Goal: Task Accomplishment & Management: Complete application form

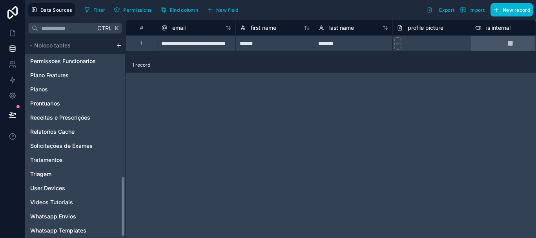
scroll to position [466, 0]
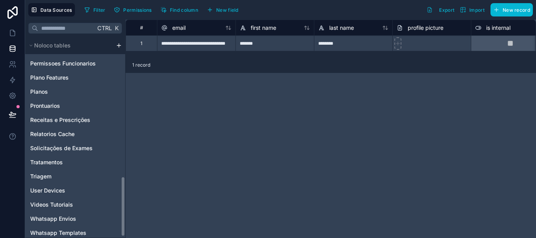
click at [123, 189] on div "Noloco tables Usuário da Clinica Acompanhar Pacientes Agendamentos Assinaturas …" at bounding box center [75, 137] width 100 height 201
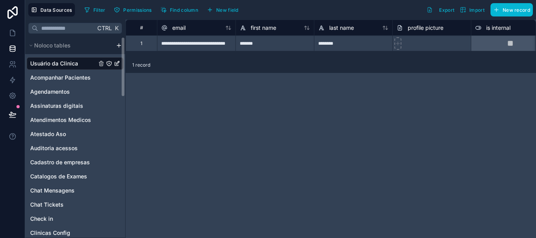
scroll to position [471, 0]
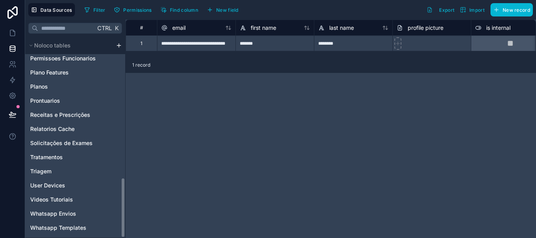
drag, startPoint x: 123, startPoint y: 199, endPoint x: 127, endPoint y: 253, distance: 54.7
click at [127, 238] on html "**********" at bounding box center [268, 119] width 536 height 238
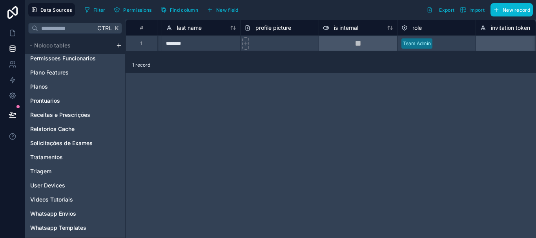
scroll to position [0, 95]
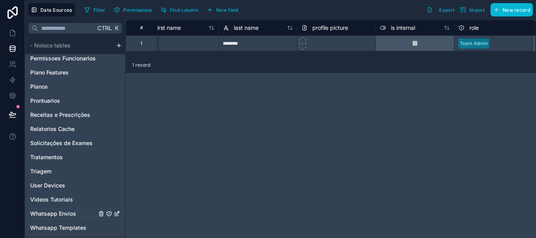
click at [117, 214] on icon "Whatsapp Envios" at bounding box center [117, 214] width 6 height 6
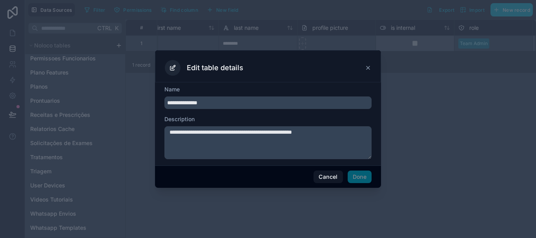
click at [197, 104] on input "**********" at bounding box center [267, 102] width 207 height 13
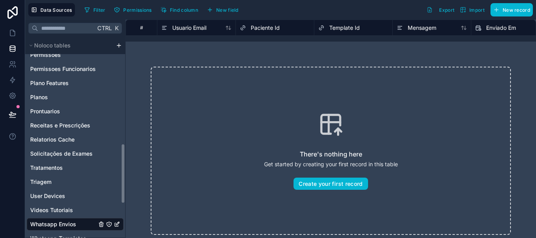
scroll to position [471, 0]
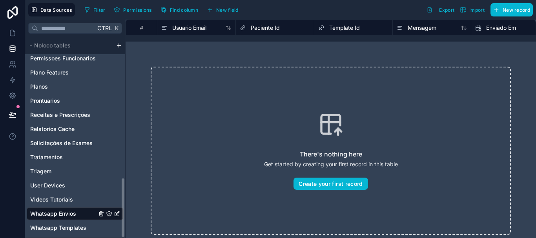
drag, startPoint x: 123, startPoint y: 73, endPoint x: 121, endPoint y: 217, distance: 144.0
click at [121, 217] on div "Noloco tables Usuário da Clinica Acompanhar Pacientes Agendamentos Assinaturas …" at bounding box center [75, 137] width 100 height 201
click at [116, 215] on icon "Whatsapp Envios" at bounding box center [117, 214] width 6 height 6
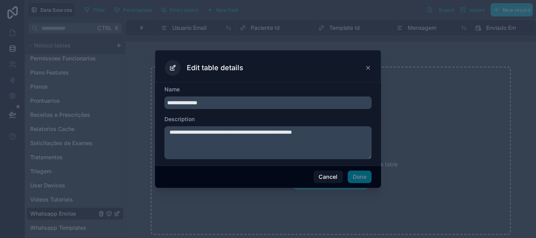
click at [199, 103] on input "**********" at bounding box center [267, 102] width 207 height 13
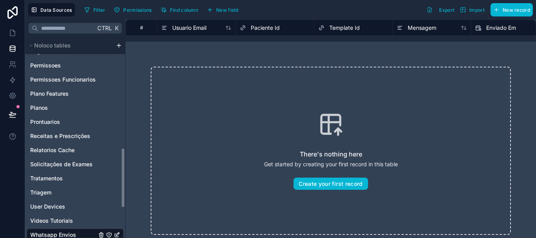
scroll to position [471, 0]
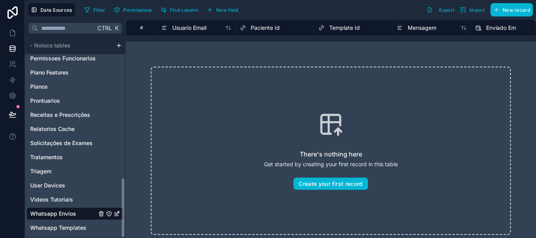
drag, startPoint x: 124, startPoint y: 65, endPoint x: 116, endPoint y: 220, distance: 155.5
click at [116, 220] on div "Noloco tables Usuário da Clinica Acompanhar Pacientes Agendamentos Assinaturas …" at bounding box center [75, 137] width 100 height 201
click at [116, 214] on icon "Whatsapp Envios" at bounding box center [117, 212] width 3 height 3
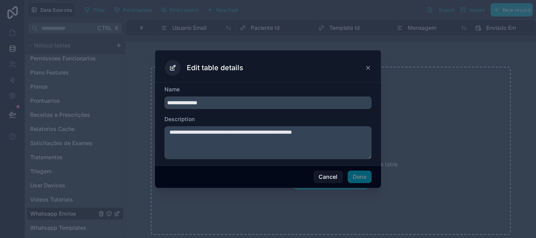
click at [195, 103] on input "**********" at bounding box center [267, 102] width 207 height 13
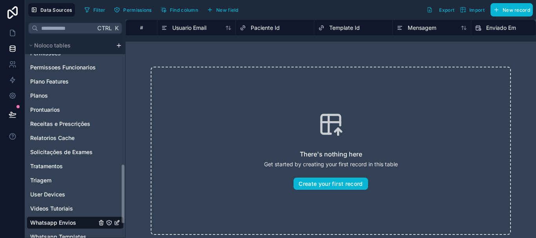
scroll to position [471, 0]
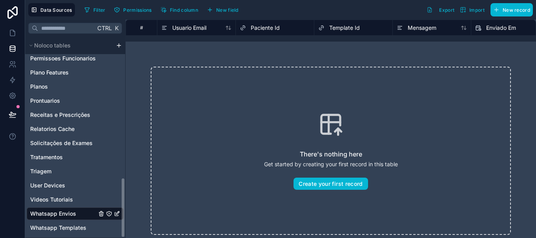
drag, startPoint x: 123, startPoint y: 79, endPoint x: 121, endPoint y: 221, distance: 142.0
click at [121, 221] on div "Noloco tables Usuário da Clinica Acompanhar Pacientes Agendamentos Assinaturas …" at bounding box center [75, 137] width 100 height 201
click at [116, 213] on icon "Whatsapp Envios" at bounding box center [117, 214] width 6 height 6
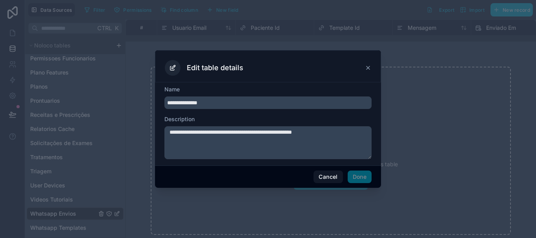
click at [186, 138] on textarea "**********" at bounding box center [267, 142] width 207 height 33
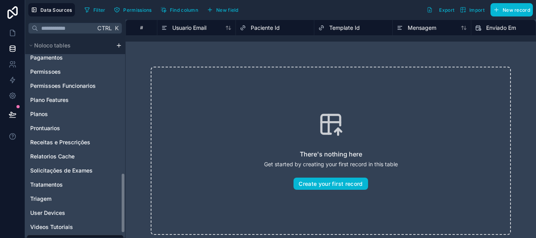
scroll to position [471, 0]
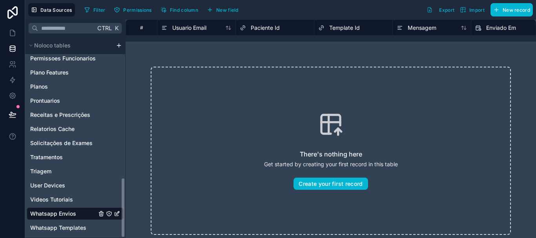
drag, startPoint x: 124, startPoint y: 63, endPoint x: 122, endPoint y: 217, distance: 154.1
click at [122, 217] on div "Noloco tables Usuário da Clinica Acompanhar Pacientes Agendamentos Assinaturas …" at bounding box center [75, 137] width 100 height 201
click at [115, 210] on link "Whatsapp Envios" at bounding box center [75, 213] width 97 height 13
click at [116, 215] on icon "Whatsapp Envios" at bounding box center [117, 214] width 6 height 6
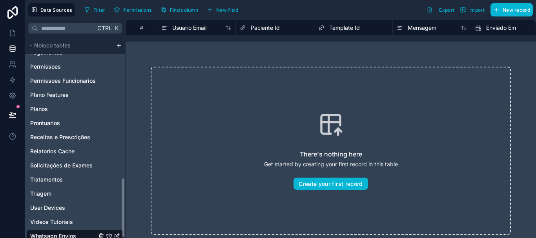
scroll to position [471, 0]
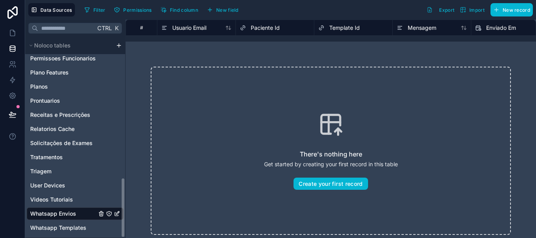
drag, startPoint x: 122, startPoint y: 84, endPoint x: 126, endPoint y: 253, distance: 169.9
click at [126, 238] on html "Data Sources Filter Permissions Find column New field Export Import New record …" at bounding box center [268, 119] width 536 height 238
click at [115, 227] on icon "Whatsapp Templates" at bounding box center [117, 229] width 4 height 4
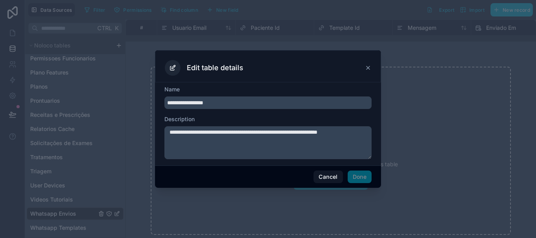
click at [195, 105] on input "**********" at bounding box center [267, 102] width 207 height 13
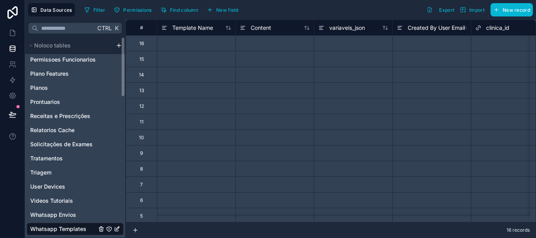
scroll to position [471, 0]
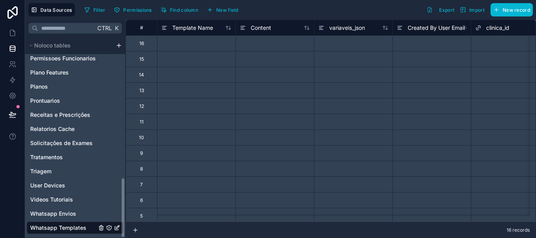
drag, startPoint x: 123, startPoint y: 64, endPoint x: 126, endPoint y: 240, distance: 176.5
click at [126, 238] on html "Data Sources Filter Permissions Find column New field Export Import New record …" at bounding box center [268, 119] width 536 height 238
click at [117, 227] on icon "Whatsapp Templates" at bounding box center [117, 227] width 3 height 3
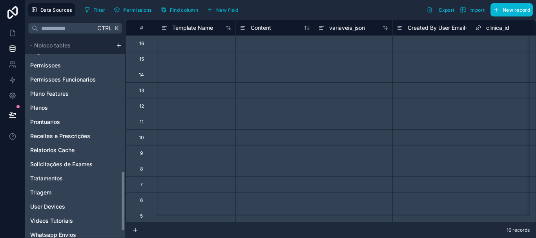
scroll to position [471, 0]
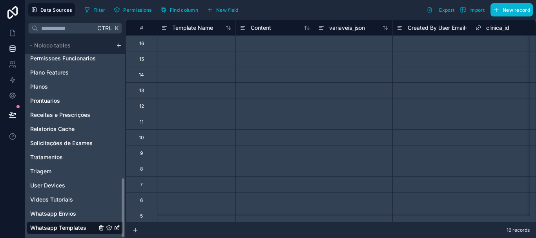
drag, startPoint x: 124, startPoint y: 92, endPoint x: 122, endPoint y: 246, distance: 154.1
click at [122, 238] on html "Data Sources Filter Permissions Find column New field Export Import New record …" at bounding box center [268, 119] width 536 height 238
click at [72, 215] on span "Whatsapp Envios" at bounding box center [53, 214] width 46 height 8
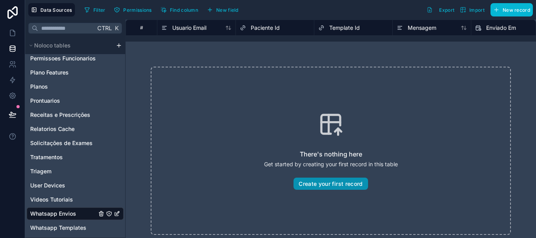
click at [334, 182] on button "Create your first record" at bounding box center [330, 184] width 74 height 13
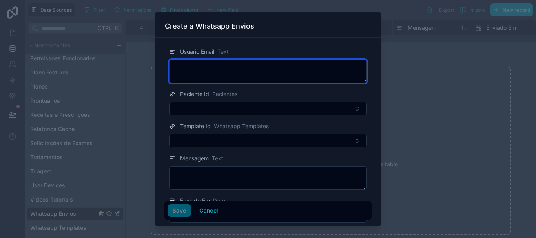
click at [197, 70] on textarea at bounding box center [268, 72] width 198 height 24
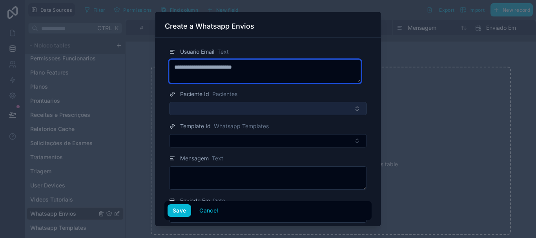
type textarea "**********"
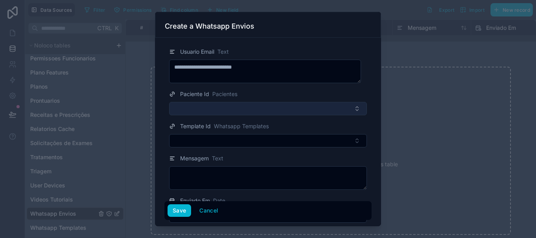
click at [209, 109] on button "Select Button" at bounding box center [268, 108] width 198 height 13
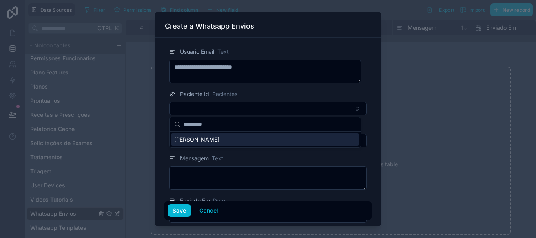
click at [234, 135] on div "[PERSON_NAME]" at bounding box center [265, 139] width 188 height 13
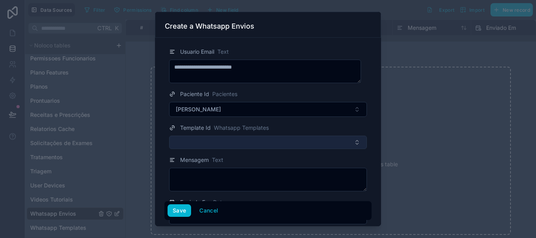
click at [215, 143] on button "Select Button" at bounding box center [268, 142] width 198 height 13
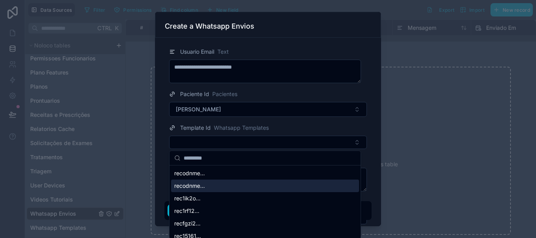
click at [230, 183] on div "recodnme..." at bounding box center [265, 186] width 188 height 13
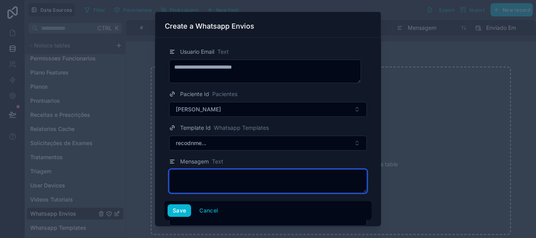
click at [277, 177] on textarea at bounding box center [268, 181] width 198 height 24
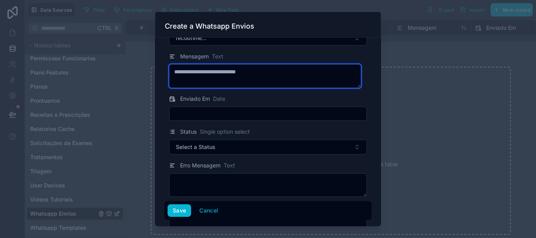
scroll to position [106, 0]
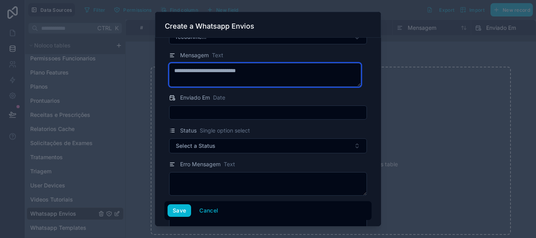
type textarea "**********"
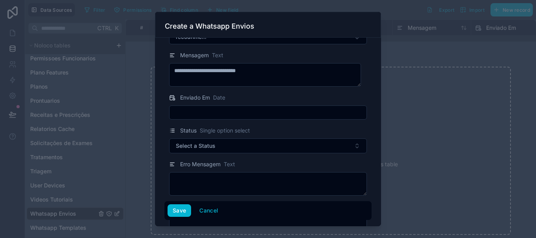
click at [327, 113] on input "text" at bounding box center [267, 112] width 197 height 11
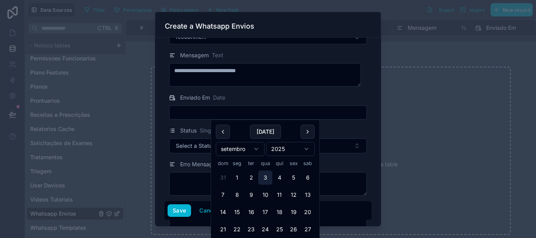
click at [266, 178] on button "3" at bounding box center [265, 178] width 14 height 14
type input "**********"
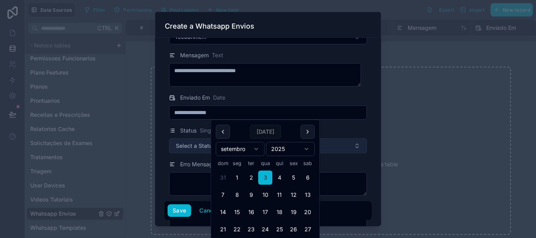
click at [329, 142] on button "Select a Status" at bounding box center [268, 145] width 198 height 15
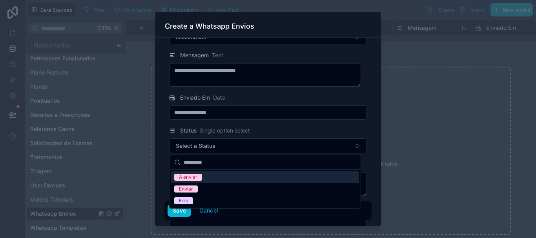
click at [197, 178] on span "A enviar" at bounding box center [188, 177] width 28 height 7
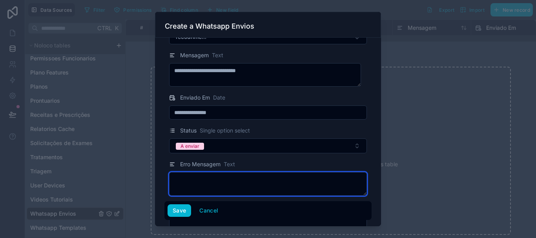
click at [237, 179] on textarea at bounding box center [268, 184] width 198 height 24
type textarea "*"
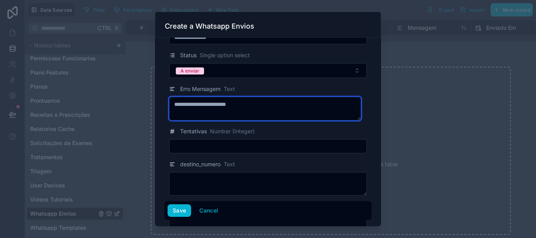
scroll to position [190, 0]
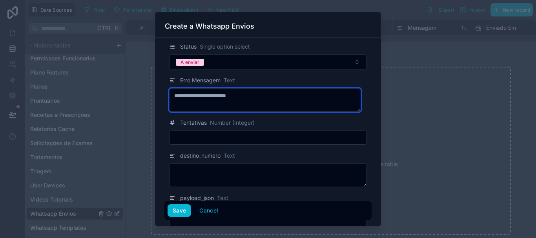
type textarea "**********"
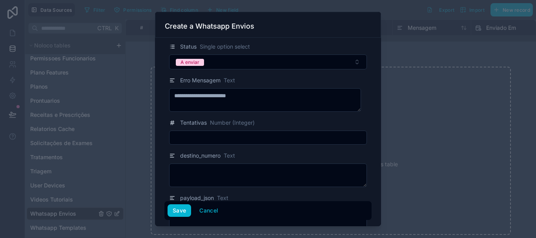
click at [333, 141] on input "text" at bounding box center [267, 137] width 197 height 11
type input "*"
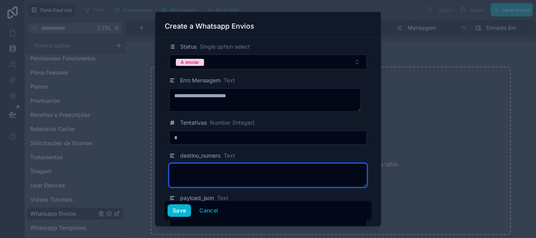
click at [271, 171] on textarea at bounding box center [268, 176] width 198 height 24
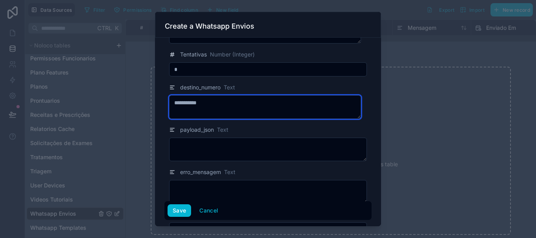
scroll to position [271, 0]
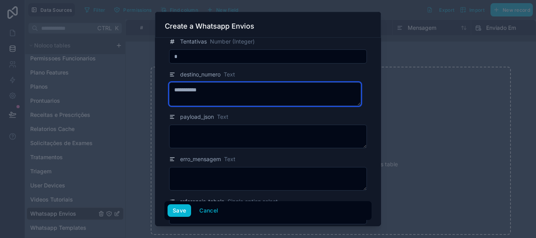
type textarea "**********"
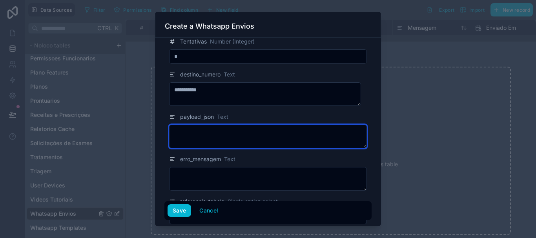
click at [215, 129] on textarea at bounding box center [268, 137] width 198 height 24
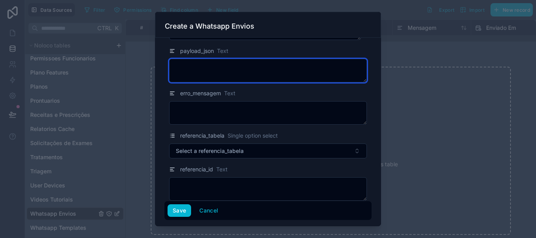
scroll to position [343, 0]
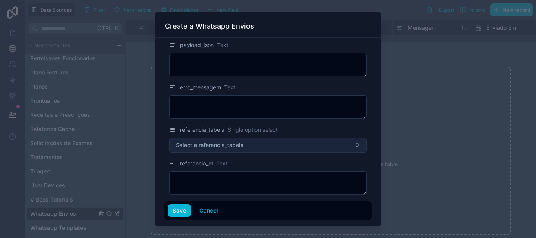
click at [348, 147] on button "Select a referencia_tabela" at bounding box center [268, 145] width 198 height 15
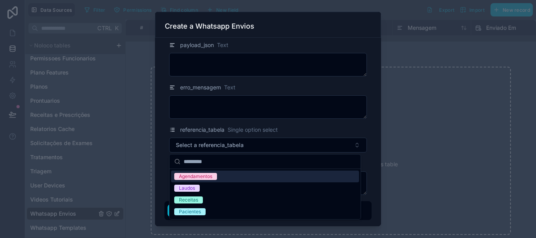
click at [210, 177] on div "Agendamentos" at bounding box center [195, 176] width 33 height 7
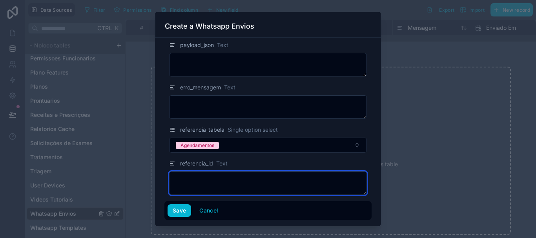
click at [217, 177] on textarea at bounding box center [268, 183] width 198 height 24
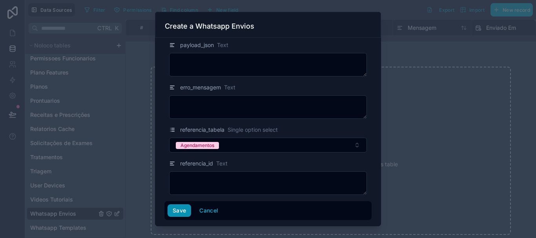
click at [176, 211] on button "Save" at bounding box center [179, 210] width 24 height 13
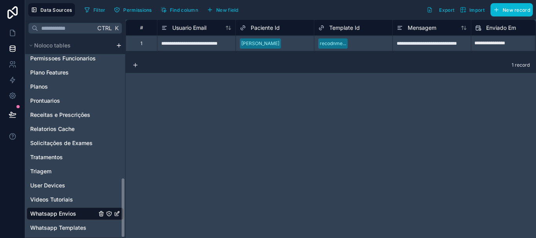
click at [116, 215] on icon "Whatsapp Envios" at bounding box center [117, 214] width 6 height 6
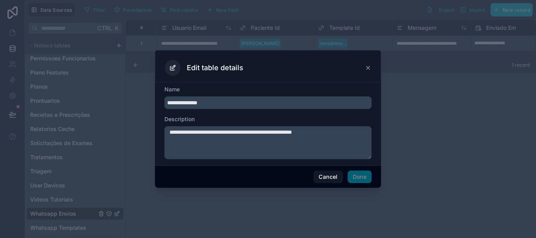
click at [198, 104] on input "**********" at bounding box center [267, 102] width 207 height 13
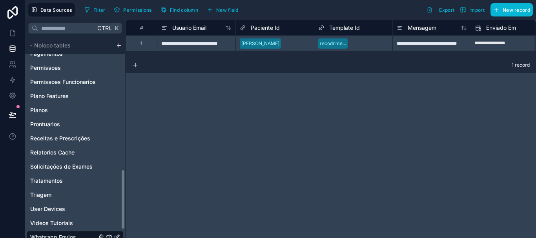
scroll to position [471, 0]
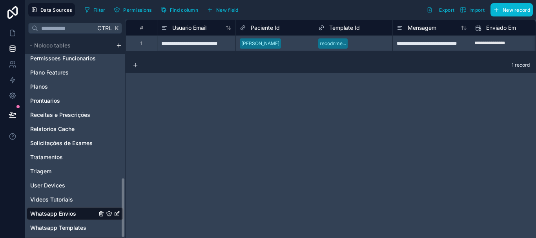
drag, startPoint x: 124, startPoint y: 80, endPoint x: 129, endPoint y: 232, distance: 152.3
click at [129, 232] on div "**********" at bounding box center [280, 129] width 511 height 218
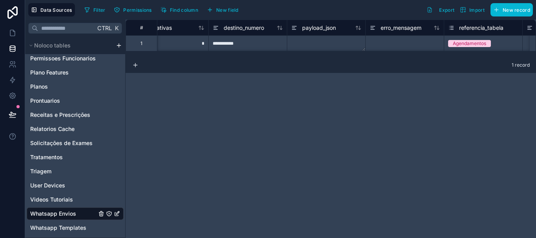
scroll to position [0, 580]
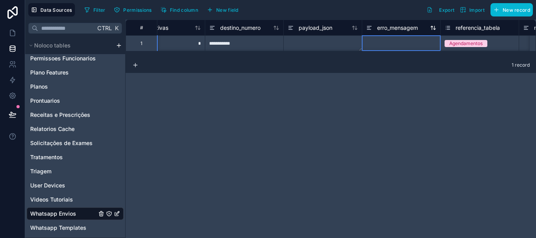
click at [394, 24] on span "erro_mensagem" at bounding box center [397, 28] width 41 height 8
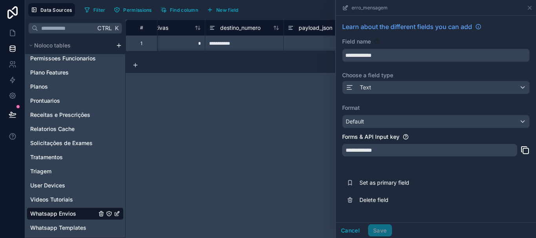
click at [277, 109] on div "**********" at bounding box center [331, 129] width 410 height 218
click at [528, 9] on icon at bounding box center [529, 7] width 3 height 3
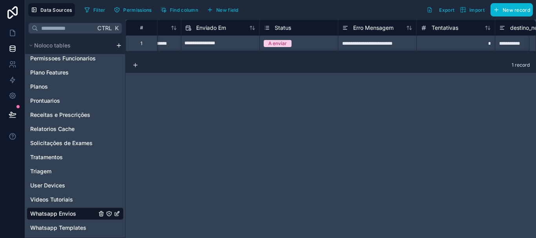
scroll to position [0, 294]
click at [371, 27] on span "Erro Mensagem" at bounding box center [369, 28] width 40 height 8
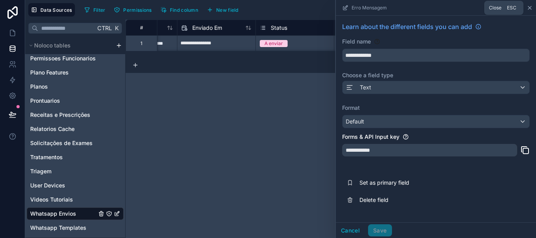
click at [530, 6] on icon at bounding box center [529, 8] width 6 height 6
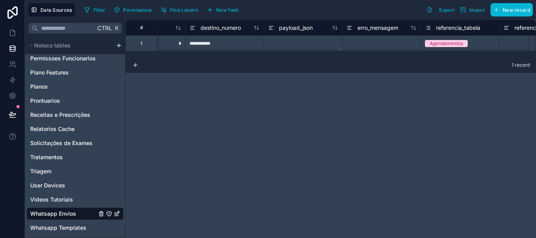
scroll to position [0, 595]
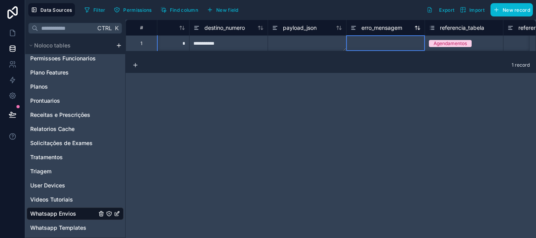
click at [400, 29] on span "erro_mensagem" at bounding box center [381, 28] width 41 height 8
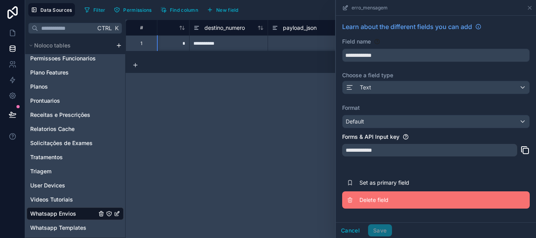
click at [374, 196] on span "Delete field" at bounding box center [415, 200] width 113 height 8
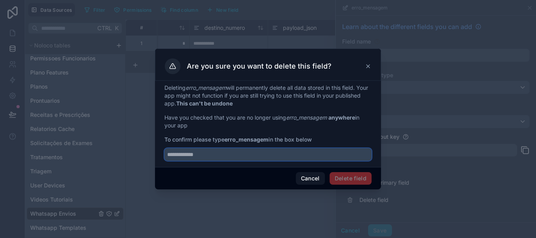
click at [206, 155] on input "text" at bounding box center [267, 154] width 207 height 13
type input "**********"
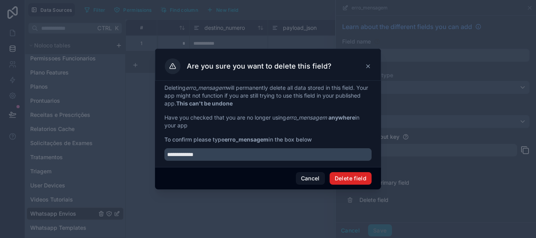
click at [339, 179] on button "Delete field" at bounding box center [350, 178] width 42 height 13
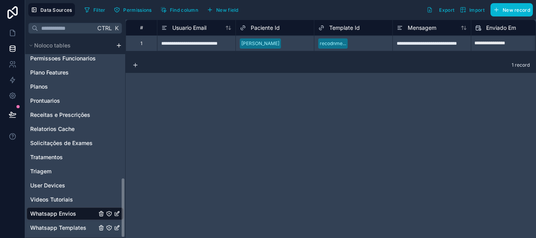
click at [115, 227] on icon "Whatsapp Templates" at bounding box center [117, 229] width 4 height 4
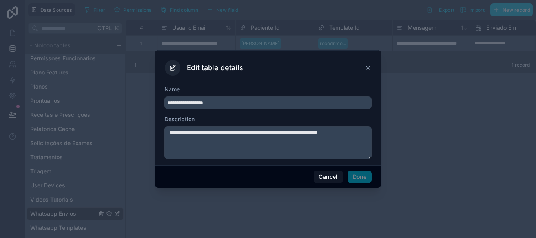
click at [205, 103] on input "**********" at bounding box center [267, 102] width 207 height 13
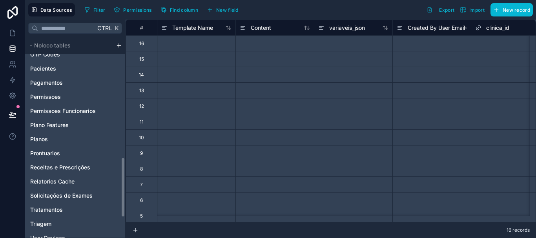
scroll to position [471, 0]
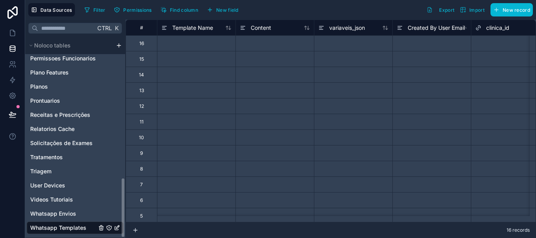
drag, startPoint x: 122, startPoint y: 82, endPoint x: 113, endPoint y: 234, distance: 152.1
click at [113, 234] on div "Noloco tables Usuário da Clinica Acompanhar Pacientes Agendamentos Assinaturas …" at bounding box center [75, 137] width 100 height 201
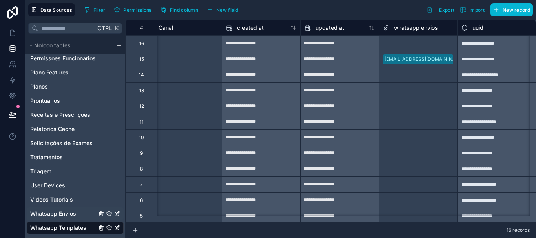
scroll to position [0, 0]
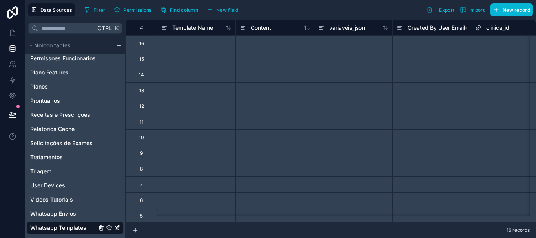
click at [116, 229] on icon "Whatsapp Templates" at bounding box center [117, 227] width 3 height 3
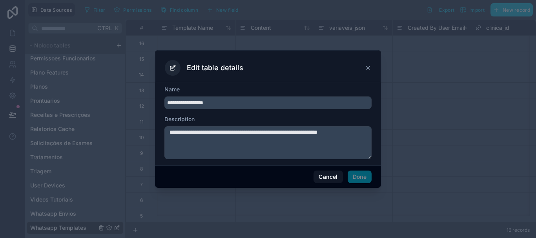
click at [184, 108] on input "**********" at bounding box center [267, 102] width 207 height 13
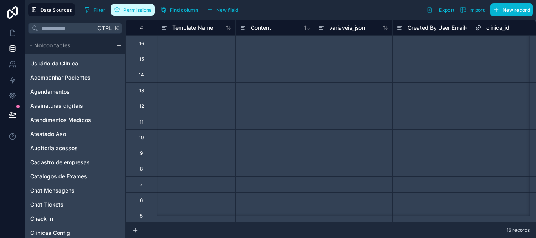
click at [140, 7] on span "Permissions" at bounding box center [137, 10] width 28 height 6
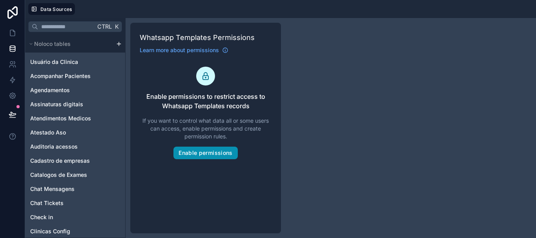
click at [217, 152] on button "Enable permissions" at bounding box center [205, 153] width 64 height 13
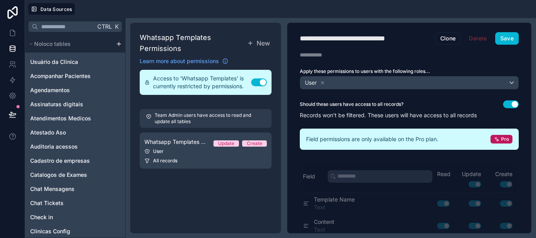
click at [146, 7] on div at bounding box center [306, 9] width 451 height 12
click at [49, 76] on span "Acompanhar Pacientes" at bounding box center [60, 76] width 60 height 8
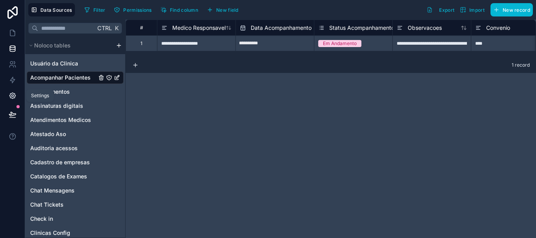
click at [13, 97] on icon at bounding box center [12, 96] width 2 height 2
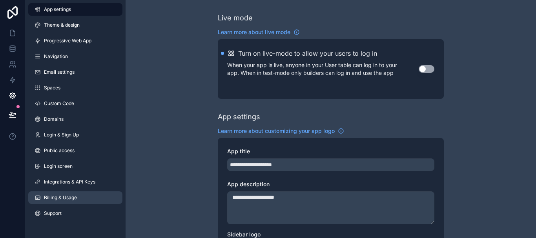
click at [70, 195] on span "Billing & Usage" at bounding box center [60, 198] width 33 height 6
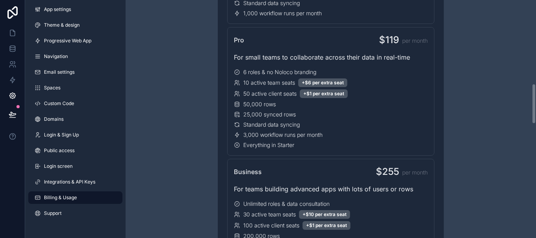
scroll to position [242, 0]
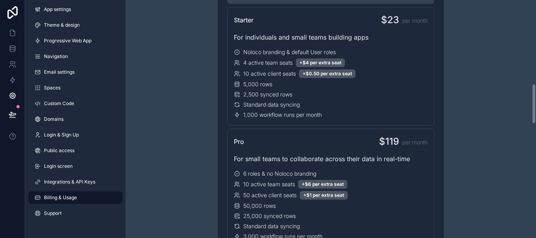
drag, startPoint x: 533, startPoint y: 21, endPoint x: 531, endPoint y: 62, distance: 41.2
click at [531, 62] on div "Have a question about billing, explore our FAQs Billing Change your billing set…" at bounding box center [331, 119] width 410 height 238
click at [95, 188] on link "Integrations & API Keys" at bounding box center [75, 182] width 94 height 13
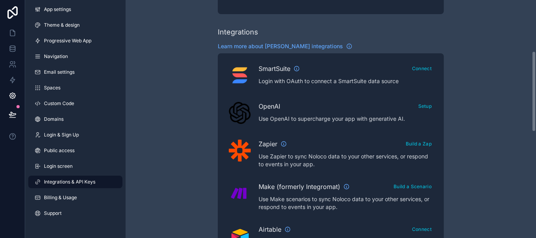
scroll to position [461, 0]
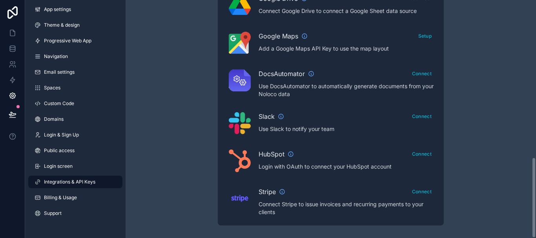
drag, startPoint x: 534, startPoint y: 38, endPoint x: 535, endPoint y: 215, distance: 176.1
click at [535, 215] on div "Integrations & API Keys Learn more about your API keys Your API keys allow you …" at bounding box center [331, 119] width 410 height 238
click at [64, 169] on span "Login screen" at bounding box center [58, 166] width 29 height 6
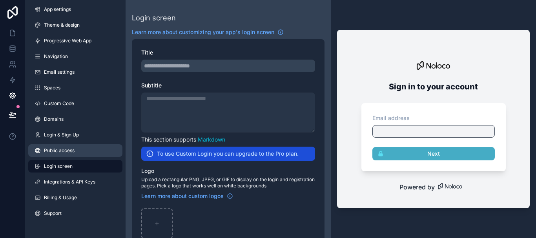
click at [64, 151] on span "Public access" at bounding box center [59, 150] width 31 height 6
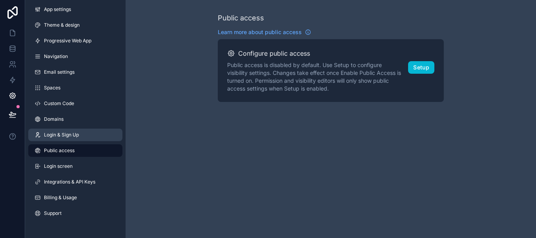
click at [62, 134] on span "Login & Sign Up" at bounding box center [61, 135] width 35 height 6
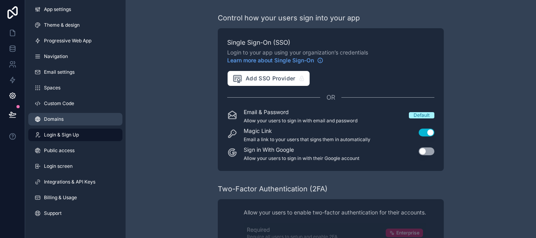
click at [59, 117] on span "Domains" at bounding box center [54, 119] width 20 height 6
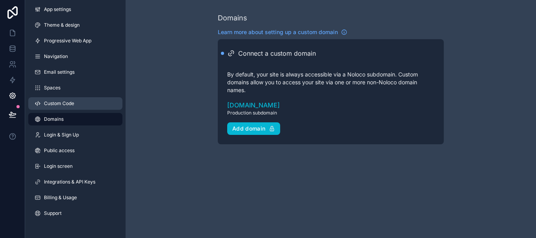
click at [59, 106] on span "Custom Code" at bounding box center [59, 103] width 30 height 6
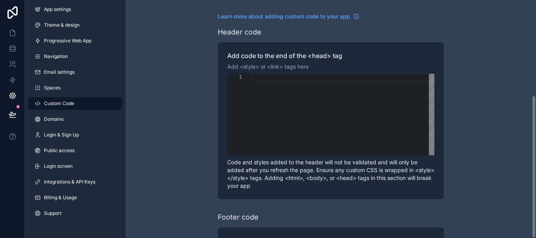
drag, startPoint x: 534, startPoint y: 41, endPoint x: 534, endPoint y: -38, distance: 78.8
click at [534, 0] on html "App settings Theme & design Progressive Web App Navigation Email settings Space…" at bounding box center [268, 119] width 536 height 238
click at [51, 84] on link "Spaces" at bounding box center [75, 88] width 94 height 13
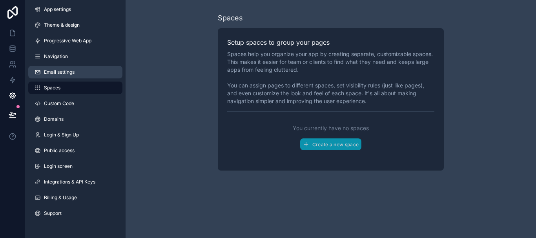
click at [51, 69] on span "Email settings" at bounding box center [59, 72] width 31 height 6
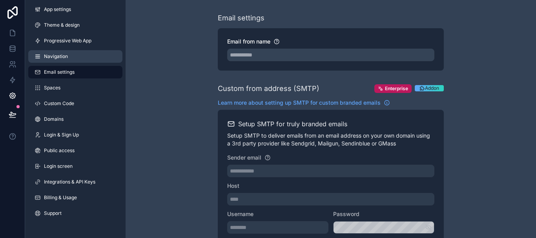
click at [53, 56] on span "Navigation" at bounding box center [56, 56] width 24 height 6
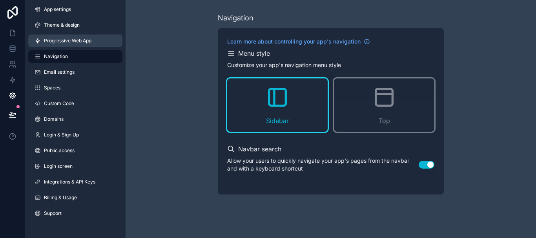
click at [57, 43] on span "Progressive Web App" at bounding box center [67, 41] width 47 height 6
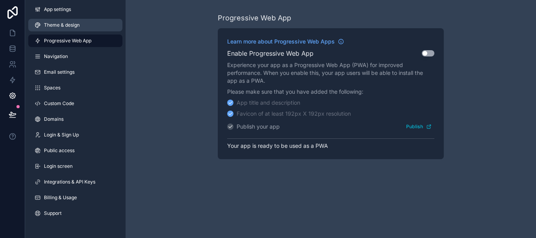
click at [75, 29] on link "Theme & design" at bounding box center [75, 25] width 94 height 13
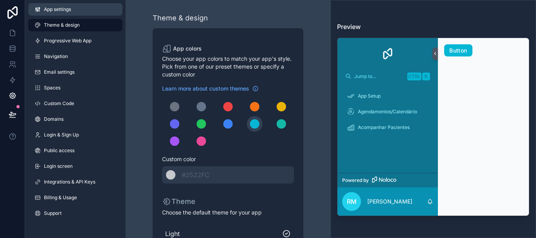
click at [69, 5] on link "App settings" at bounding box center [75, 9] width 94 height 13
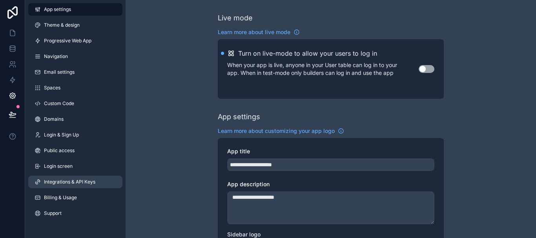
click at [70, 183] on span "Integrations & API Keys" at bounding box center [69, 182] width 51 height 6
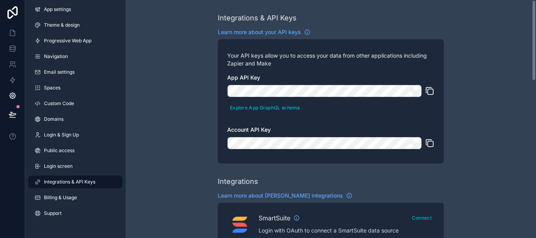
drag, startPoint x: 535, startPoint y: 52, endPoint x: 532, endPoint y: 17, distance: 35.5
click at [532, 17] on div "Integrations & API Keys Learn more about your API keys Your API keys allow you …" at bounding box center [331, 119] width 410 height 238
click at [12, 51] on icon at bounding box center [12, 50] width 5 height 3
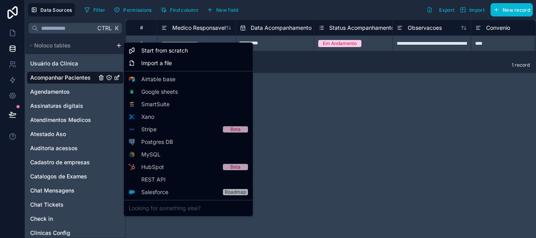
click at [119, 45] on html "**********" at bounding box center [268, 119] width 536 height 238
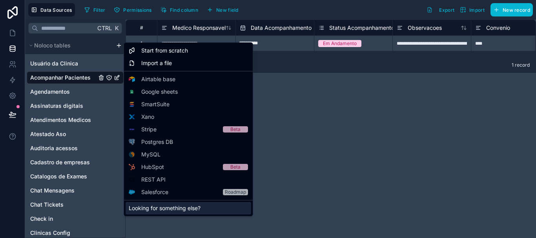
click at [189, 210] on div "Looking for something else?" at bounding box center [189, 208] width 126 height 13
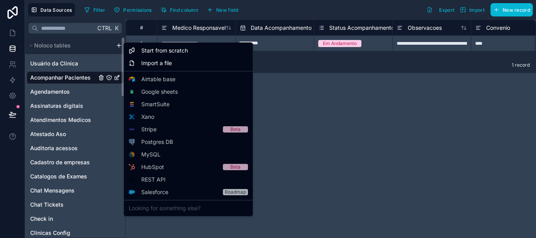
click at [119, 45] on html "**********" at bounding box center [268, 119] width 536 height 238
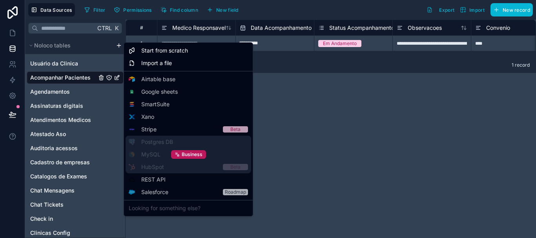
click at [163, 140] on div "Business" at bounding box center [189, 155] width 126 height 38
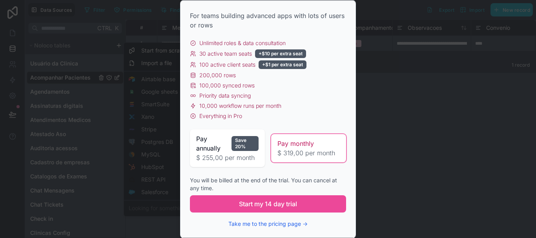
scroll to position [3, 0]
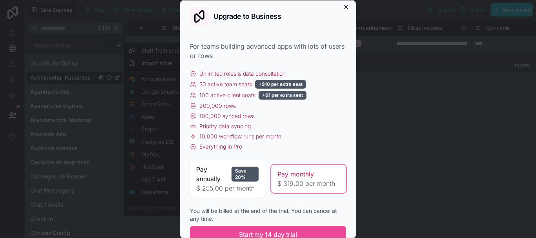
click at [344, 7] on icon "button" at bounding box center [345, 6] width 3 height 3
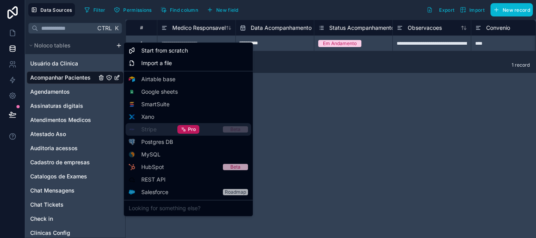
click at [149, 128] on div "Pro" at bounding box center [189, 129] width 126 height 13
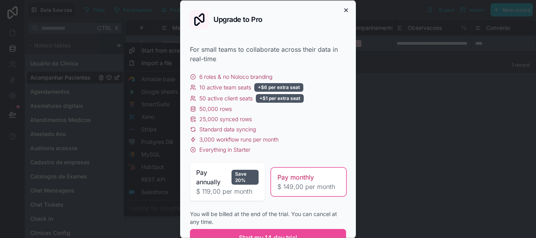
click at [343, 9] on icon "button" at bounding box center [346, 10] width 6 height 6
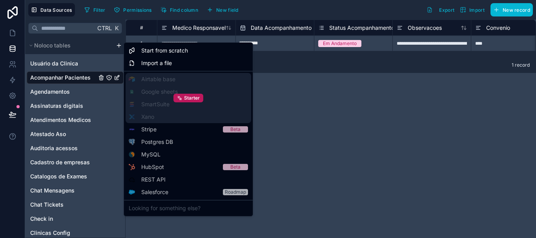
click at [166, 91] on div "Starter" at bounding box center [189, 98] width 126 height 50
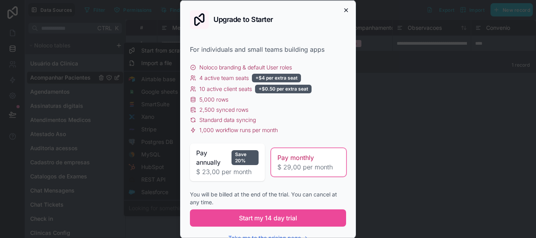
click at [343, 11] on icon "button" at bounding box center [346, 10] width 6 height 6
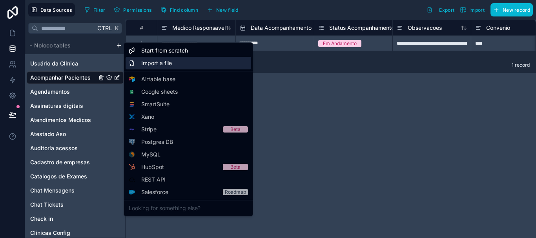
click at [161, 60] on span "Import a file" at bounding box center [156, 63] width 31 height 8
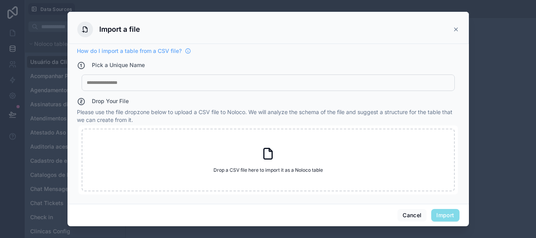
click at [455, 28] on icon at bounding box center [456, 29] width 6 height 6
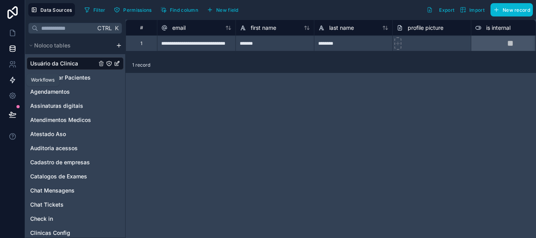
click at [11, 80] on icon at bounding box center [13, 80] width 8 height 8
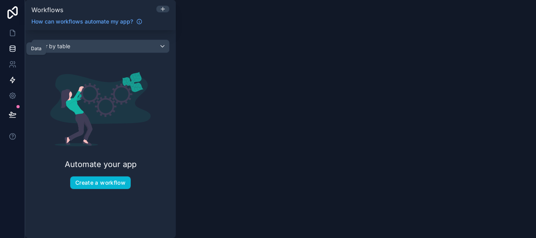
click at [11, 49] on icon at bounding box center [13, 49] width 8 height 8
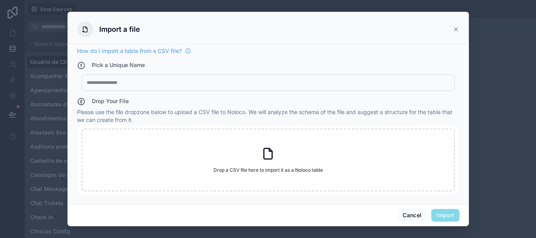
click at [455, 31] on icon at bounding box center [455, 29] width 3 height 3
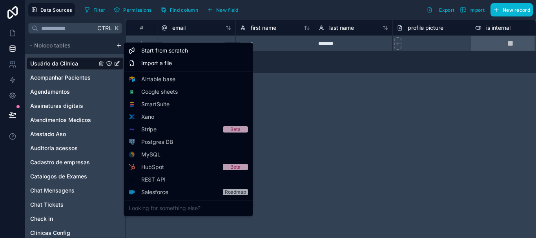
click at [118, 45] on html "**********" at bounding box center [268, 119] width 536 height 238
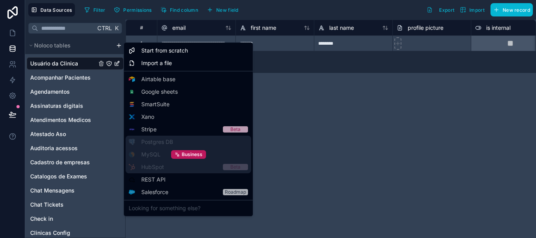
click at [167, 140] on div "Business" at bounding box center [189, 155] width 126 height 38
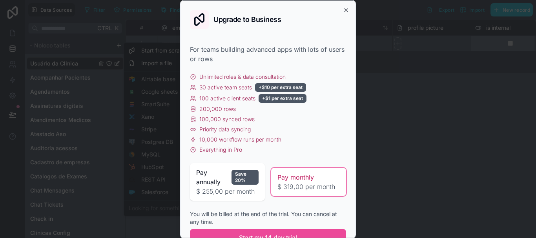
scroll to position [33, 0]
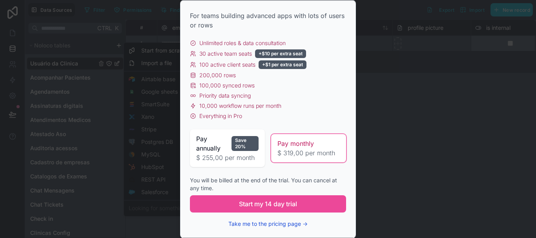
click at [293, 223] on button "Take me to the pricing page →" at bounding box center [267, 224] width 79 height 8
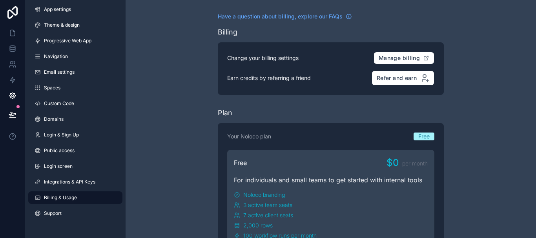
drag, startPoint x: 535, startPoint y: 24, endPoint x: 535, endPoint y: 42, distance: 18.0
click at [535, 42] on html "App settings Theme & design Progressive Web App Navigation Email settings Space…" at bounding box center [268, 119] width 536 height 238
click at [337, 213] on html "App settings Theme & design Progressive Web App Navigation Email settings Space…" at bounding box center [268, 119] width 536 height 238
drag, startPoint x: 443, startPoint y: 178, endPoint x: 489, endPoint y: 121, distance: 73.3
click at [489, 121] on html "App settings Theme & design Progressive Web App Navigation Email settings Space…" at bounding box center [268, 119] width 536 height 238
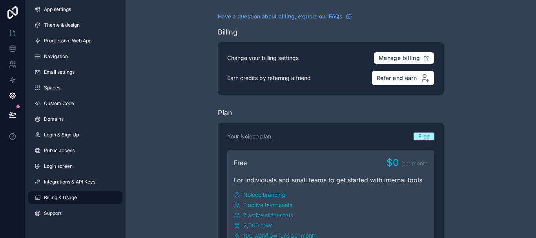
drag, startPoint x: 535, startPoint y: 68, endPoint x: 535, endPoint y: 117, distance: 49.0
click at [535, 117] on html "App settings Theme & design Progressive Web App Navigation Email settings Space…" at bounding box center [268, 119] width 536 height 238
drag, startPoint x: 535, startPoint y: 75, endPoint x: 535, endPoint y: 253, distance: 178.8
click at [535, 238] on html "App settings Theme & design Progressive Web App Navigation Email settings Space…" at bounding box center [268, 119] width 536 height 238
click at [147, 165] on html "App settings Theme & design Progressive Web App Navigation Email settings Space…" at bounding box center [268, 119] width 536 height 238
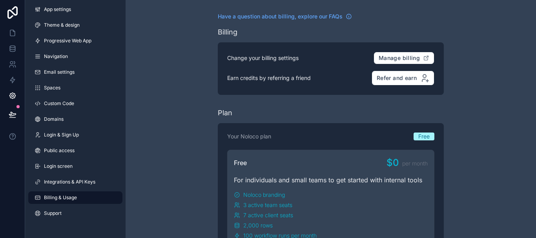
click at [481, 144] on html "App settings Theme & design Progressive Web App Navigation Email settings Space…" at bounding box center [268, 119] width 536 height 238
click at [62, 182] on html "App settings Theme & design Progressive Web App Navigation Email settings Space…" at bounding box center [268, 119] width 536 height 238
click at [77, 178] on html "App settings Theme & design Progressive Web App Navigation Email settings Space…" at bounding box center [268, 119] width 536 height 238
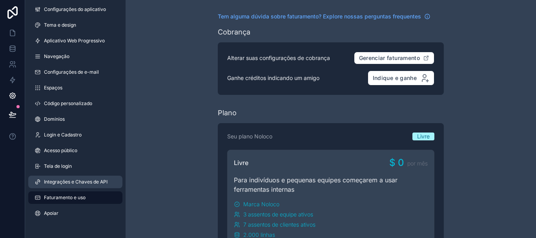
click at [78, 184] on font "Integrações e Chaves de API" at bounding box center [76, 182] width 64 height 6
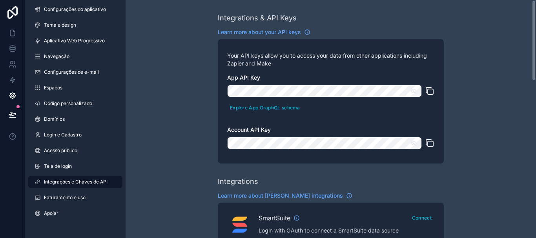
drag, startPoint x: 534, startPoint y: 17, endPoint x: 529, endPoint y: -16, distance: 32.9
click at [529, 0] on html "Configurações do aplicativo Tema e design Aplicativo Web Progressivo Navegação …" at bounding box center [268, 119] width 536 height 238
click at [9, 45] on icon at bounding box center [13, 49] width 8 height 8
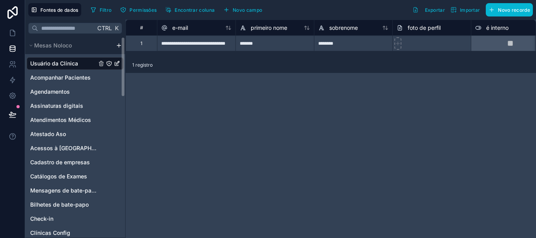
click at [117, 47] on html "Fontes de dados Filtro Permissões Encontrar coluna Novo campo Exportar Importar…" at bounding box center [268, 119] width 536 height 238
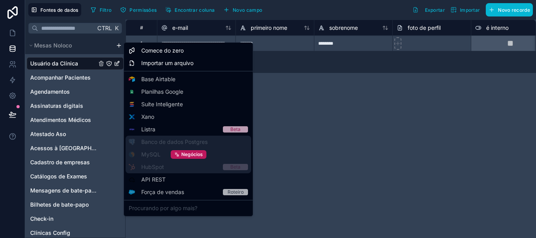
click at [190, 140] on div "Negócios" at bounding box center [189, 155] width 126 height 38
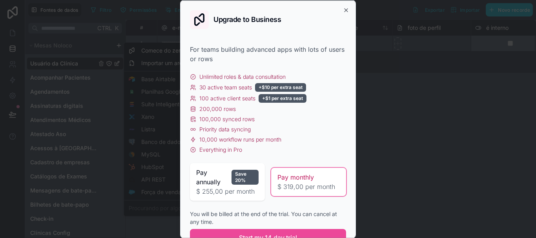
scroll to position [33, 0]
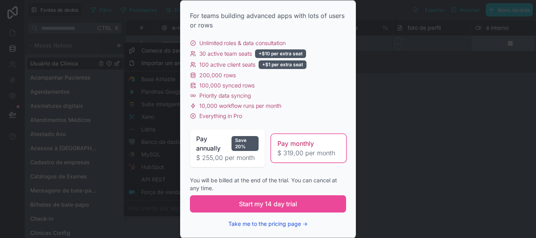
click at [287, 225] on button "Take me to the pricing page →" at bounding box center [267, 224] width 79 height 8
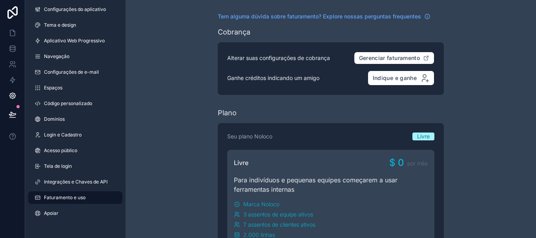
drag, startPoint x: 535, startPoint y: 66, endPoint x: 535, endPoint y: 235, distance: 169.0
click at [535, 235] on html "Configurações do aplicativo Tema e design Aplicativo Web Progressivo Navegação …" at bounding box center [268, 119] width 536 height 238
click at [399, 177] on html "Configurações do aplicativo Tema e design Aplicativo Web Progressivo Navegação …" at bounding box center [268, 119] width 536 height 238
drag, startPoint x: 294, startPoint y: 187, endPoint x: 273, endPoint y: 191, distance: 21.5
click at [294, 187] on html "Configurações do aplicativo Tema e design Aplicativo Web Progressivo Navegação …" at bounding box center [268, 119] width 536 height 238
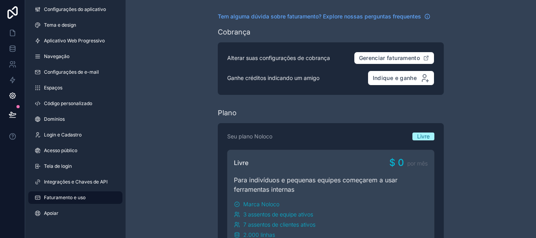
click at [267, 213] on html "Configurações do aplicativo Tema e design Aplicativo Web Progressivo Navegação …" at bounding box center [268, 119] width 536 height 238
click at [369, 26] on html "Configurações do aplicativo Tema e design Aplicativo Web Progressivo Navegação …" at bounding box center [268, 119] width 536 height 238
click at [189, 40] on html "Configurações do aplicativo Tema e design Aplicativo Web Progressivo Navegação …" at bounding box center [268, 119] width 536 height 238
click at [392, 58] on html "Configurações do aplicativo Tema e design Aplicativo Web Progressivo Navegação …" at bounding box center [268, 119] width 536 height 238
click at [337, 65] on html "Configurações do aplicativo Tema e design Aplicativo Web Progressivo Navegação …" at bounding box center [268, 119] width 536 height 238
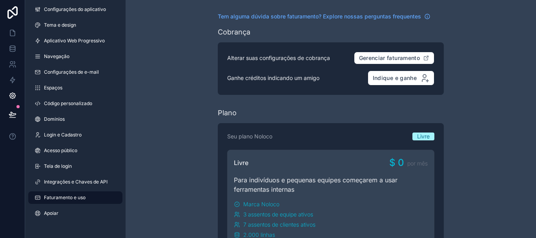
click at [78, 183] on html "Configurações do aplicativo Tema e design Aplicativo Web Progressivo Navegação …" at bounding box center [268, 119] width 536 height 238
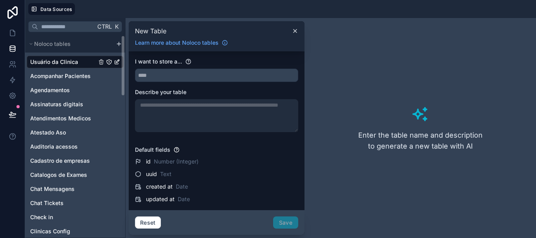
click at [117, 43] on html "Data Sources Ctrl K Noloco tables Usuário da Clinica Acompanhar Pacientes Agend…" at bounding box center [268, 119] width 536 height 238
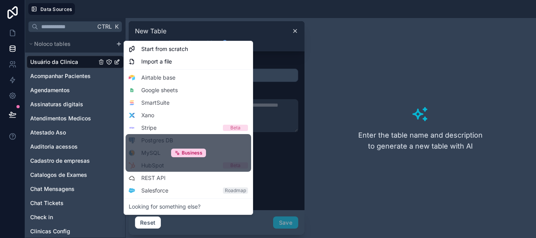
click at [172, 136] on div "Business" at bounding box center [189, 153] width 126 height 38
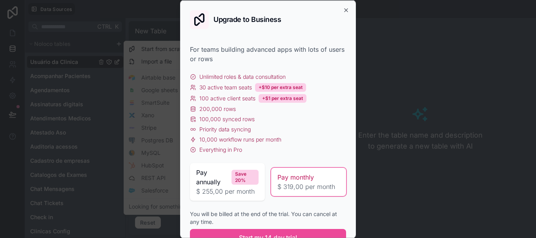
scroll to position [33, 0]
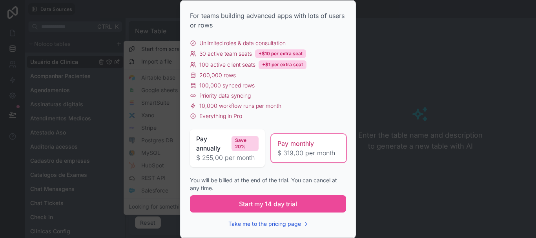
click at [290, 225] on button "Take me to the pricing page →" at bounding box center [267, 224] width 79 height 8
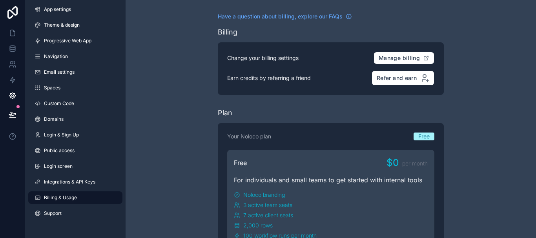
click at [406, 74] on html "App settings Theme & design Progressive Web App Navigation Email settings Space…" at bounding box center [268, 119] width 536 height 238
click at [403, 56] on html "App settings Theme & design Progressive Web App Navigation Email settings Space…" at bounding box center [268, 119] width 536 height 238
click at [271, 16] on html "App settings Theme & design Progressive Web App Navigation Email settings Space…" at bounding box center [268, 119] width 536 height 238
click at [271, 192] on html "App settings Theme & design Progressive Web App Navigation Email settings Space…" at bounding box center [268, 119] width 536 height 238
click at [468, 150] on html "App settings Theme & design Progressive Web App Navigation Email settings Space…" at bounding box center [268, 119] width 536 height 238
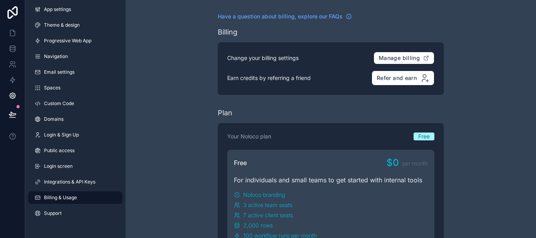
click at [535, 44] on html "App settings Theme & design Progressive Web App Navigation Email settings Space…" at bounding box center [268, 119] width 536 height 238
click at [48, 214] on html "App settings Theme & design Progressive Web App Navigation Email settings Space…" at bounding box center [268, 119] width 536 height 238
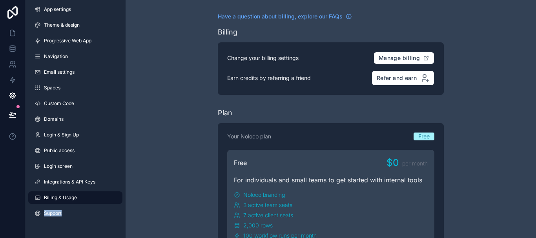
click at [48, 214] on html "App settings Theme & design Progressive Web App Navigation Email settings Space…" at bounding box center [268, 119] width 536 height 238
click at [52, 213] on html "App settings Theme & design Progressive Web App Navigation Email settings Space…" at bounding box center [268, 119] width 536 height 238
click at [12, 47] on html "App settings Theme & design Progressive Web App Navigation Email settings Space…" at bounding box center [268, 119] width 536 height 238
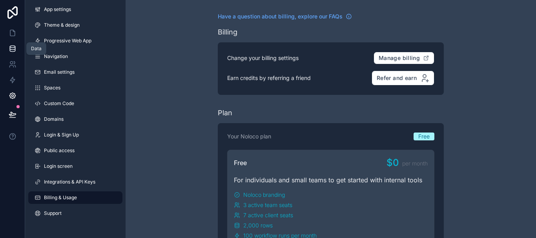
click at [11, 49] on icon at bounding box center [12, 48] width 5 height 3
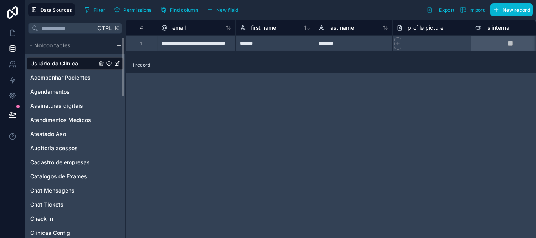
click at [120, 45] on html "**********" at bounding box center [268, 119] width 536 height 238
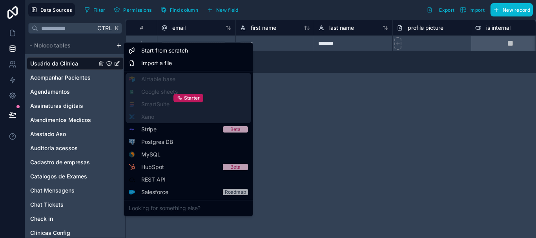
click at [166, 92] on div "Starter" at bounding box center [189, 98] width 126 height 50
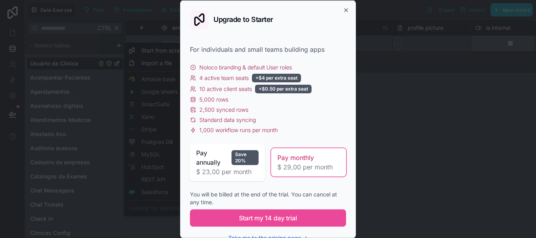
scroll to position [14, 0]
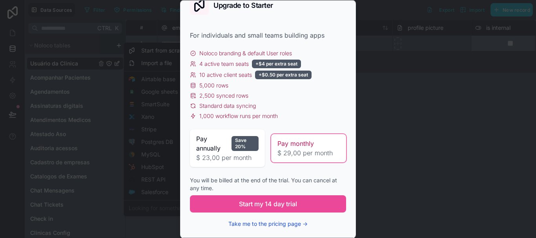
click at [278, 224] on button "Take me to the pricing page →" at bounding box center [267, 224] width 79 height 8
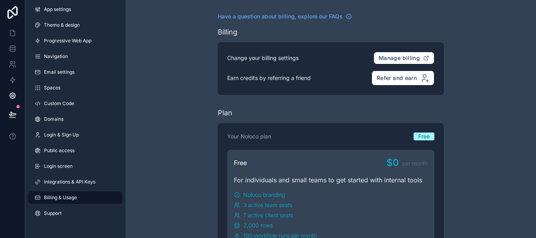
drag, startPoint x: 484, startPoint y: 122, endPoint x: 531, endPoint y: 253, distance: 139.1
click at [531, 238] on html "App settings Theme & design Progressive Web App Navigation Email settings Space…" at bounding box center [268, 119] width 536 height 238
click at [47, 215] on html "App settings Theme & design Progressive Web App Navigation Email settings Space…" at bounding box center [268, 119] width 536 height 238
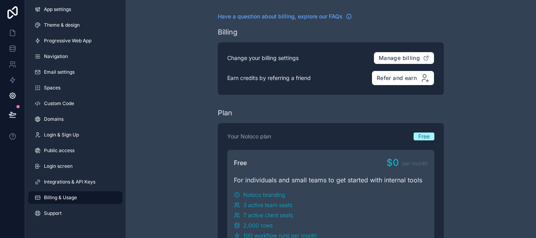
click at [48, 215] on html "App settings Theme & design Progressive Web App Navigation Email settings Space…" at bounding box center [268, 119] width 536 height 238
click at [53, 215] on html "App settings Theme & design Progressive Web App Navigation Email settings Space…" at bounding box center [268, 119] width 536 height 238
click at [56, 102] on html "App settings Theme & design Progressive Web App Navigation Email settings Space…" at bounding box center [268, 119] width 536 height 238
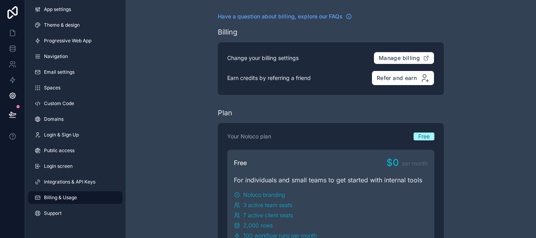
click at [56, 102] on html "App settings Theme & design Progressive Web App Navigation Email settings Space…" at bounding box center [268, 119] width 536 height 238
click at [8, 31] on html "App settings Theme & design Progressive Web App Navigation Email settings Space…" at bounding box center [268, 119] width 536 height 238
click at [53, 89] on span "Spaces" at bounding box center [52, 88] width 16 height 6
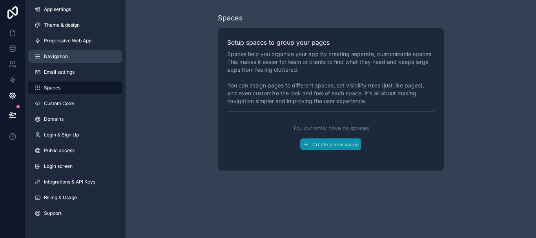
click at [53, 56] on span "Navigation" at bounding box center [56, 56] width 24 height 6
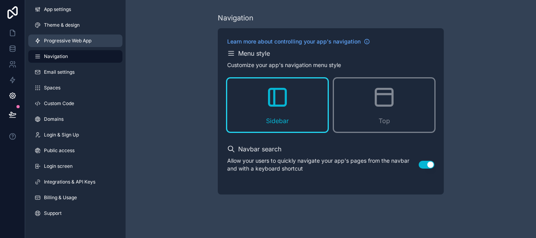
click at [62, 42] on span "Progressive Web App" at bounding box center [67, 41] width 47 height 6
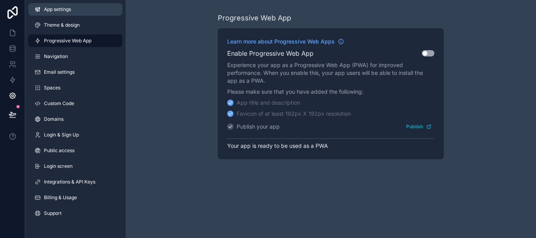
click at [65, 11] on span "App settings" at bounding box center [57, 9] width 27 height 6
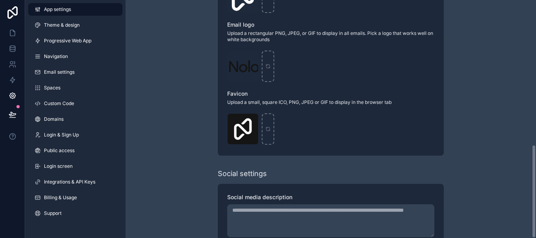
scroll to position [369, 0]
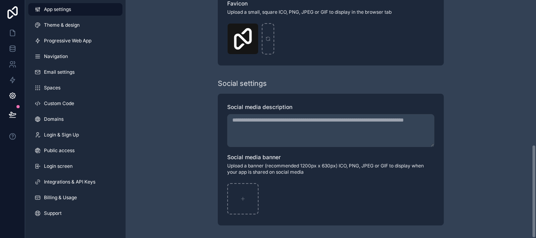
drag, startPoint x: 535, startPoint y: 65, endPoint x: 535, endPoint y: 253, distance: 187.9
click at [535, 238] on html "**********" at bounding box center [268, 119] width 536 height 238
click at [13, 82] on icon at bounding box center [13, 80] width 8 height 8
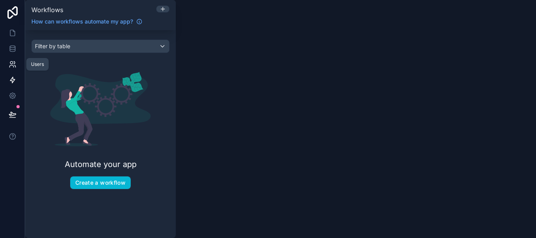
click at [13, 62] on icon at bounding box center [11, 63] width 3 height 3
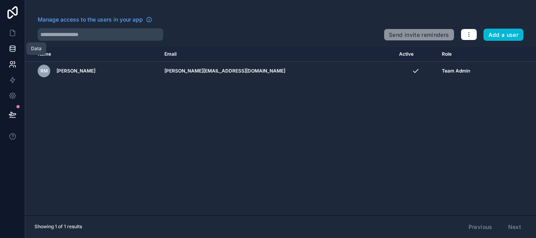
click at [13, 51] on icon at bounding box center [13, 49] width 8 height 8
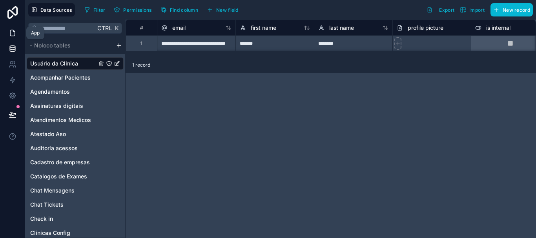
click at [12, 33] on icon at bounding box center [13, 33] width 8 height 8
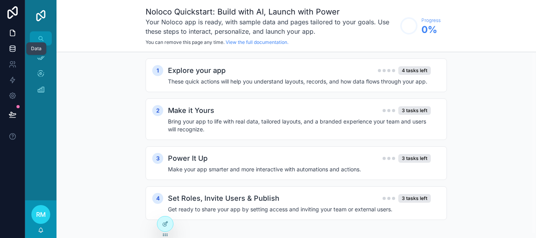
click at [13, 52] on icon at bounding box center [12, 50] width 5 height 3
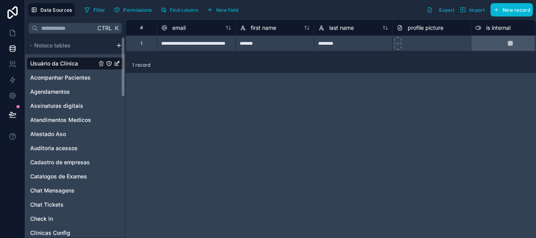
click at [118, 44] on html "**********" at bounding box center [268, 119] width 536 height 238
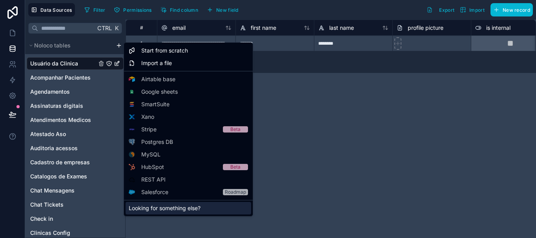
click at [179, 208] on div "Looking for something else?" at bounding box center [189, 208] width 126 height 13
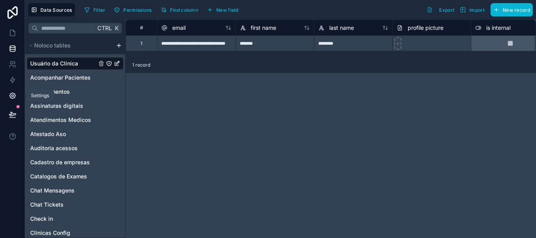
click at [15, 96] on icon at bounding box center [12, 96] width 6 height 6
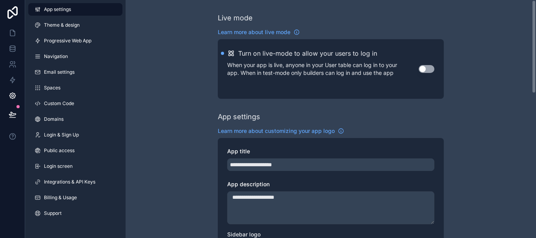
drag, startPoint x: 535, startPoint y: 60, endPoint x: 534, endPoint y: -2, distance: 61.2
click at [534, 0] on html "**********" at bounding box center [268, 119] width 536 height 238
click at [16, 44] on link at bounding box center [12, 49] width 25 height 16
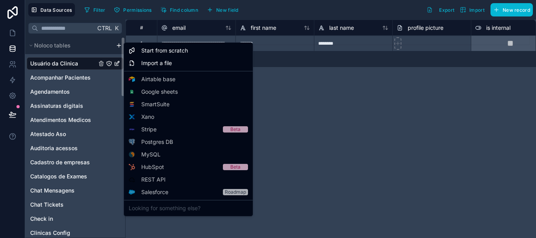
click at [118, 45] on html "**********" at bounding box center [268, 119] width 536 height 238
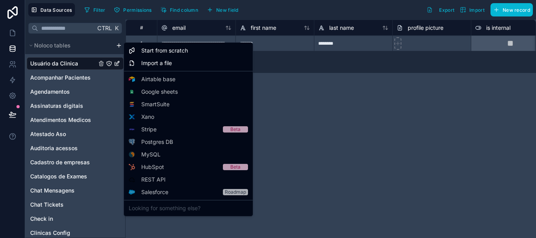
click at [199, 229] on html "**********" at bounding box center [268, 119] width 536 height 238
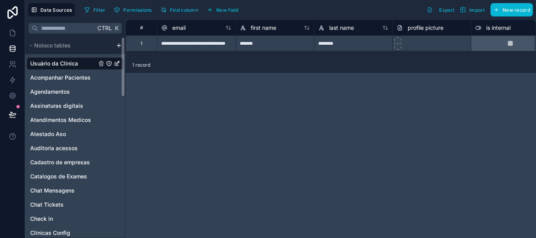
click at [115, 44] on div "scrollable content" at bounding box center [118, 45] width 9 height 6
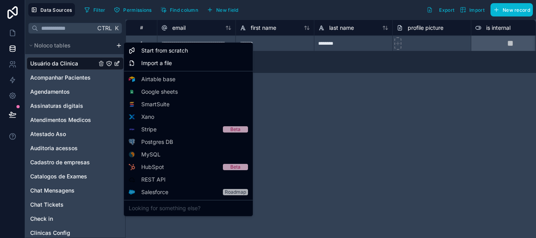
click at [118, 46] on html "**********" at bounding box center [268, 119] width 536 height 238
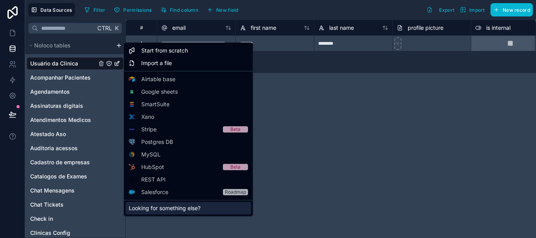
click at [186, 209] on div "Looking for something else?" at bounding box center [189, 208] width 126 height 13
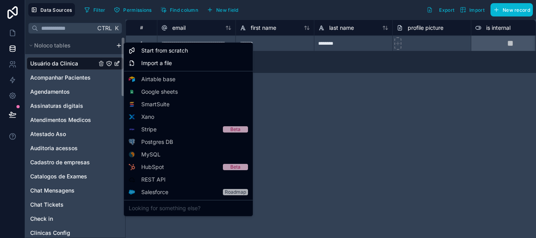
click at [120, 46] on html "**********" at bounding box center [268, 119] width 536 height 238
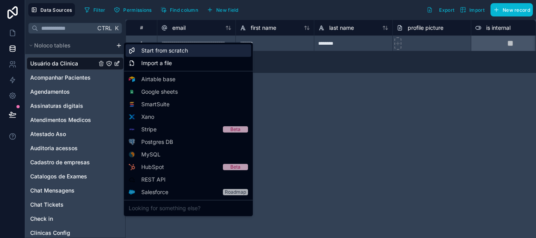
click at [178, 50] on span "Start from scratch" at bounding box center [164, 51] width 47 height 8
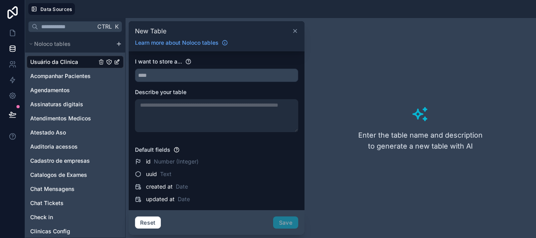
click at [296, 31] on icon at bounding box center [295, 31] width 6 height 6
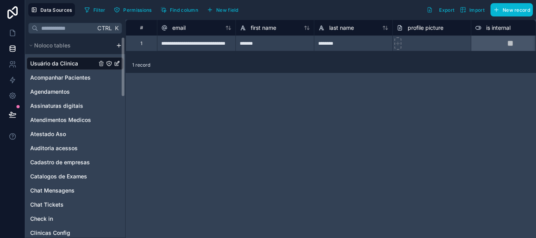
click at [116, 44] on html "**********" at bounding box center [268, 119] width 536 height 238
